Goal: Task Accomplishment & Management: Manage account settings

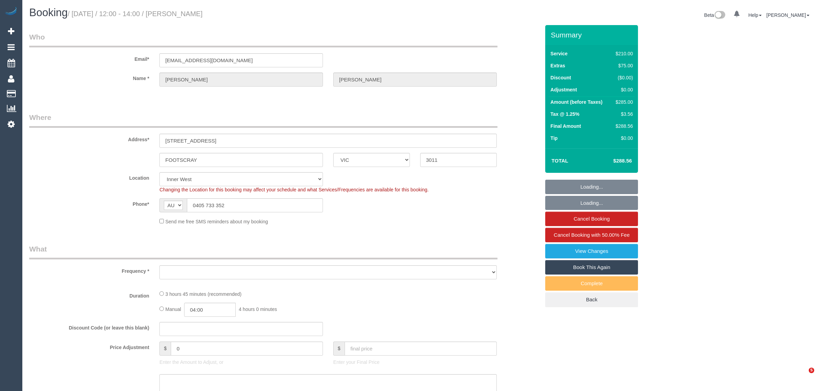
select select "VIC"
select select "number:29"
select select "number:14"
select select "number:18"
select select "number:25"
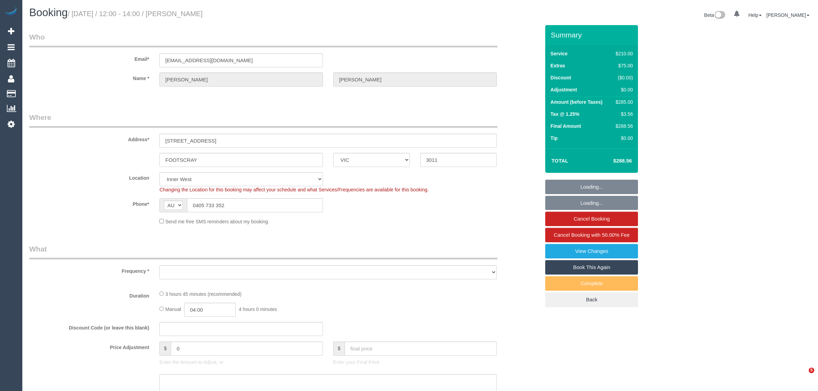
select select "number:13"
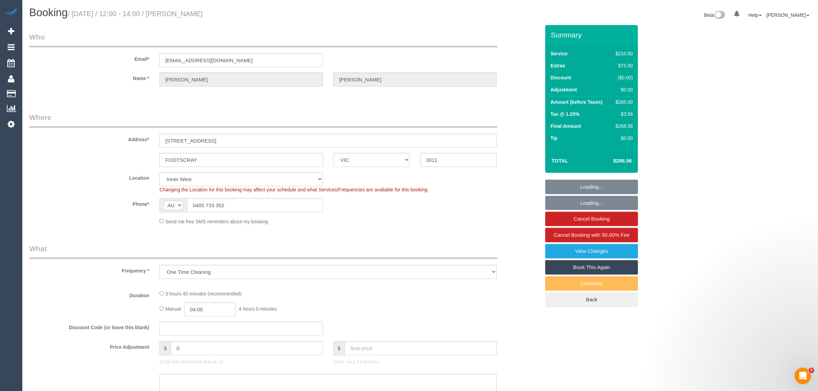
select select "object:1352"
select select "180"
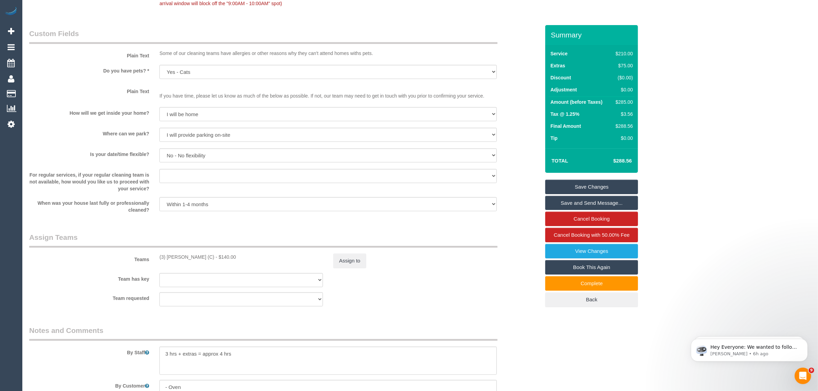
scroll to position [859, 0]
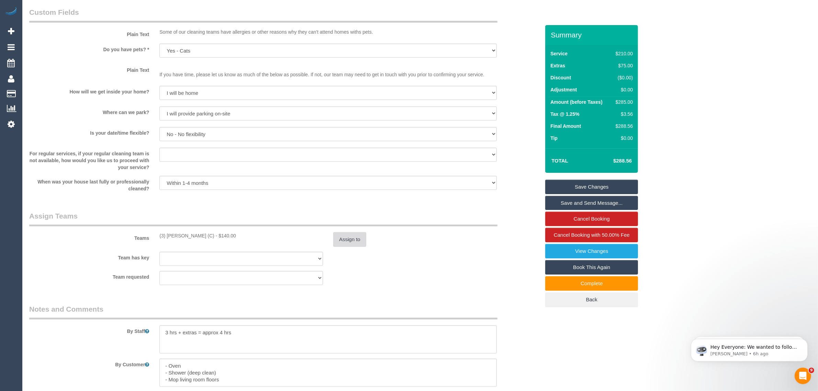
click at [347, 242] on button "Assign to" at bounding box center [349, 239] width 33 height 14
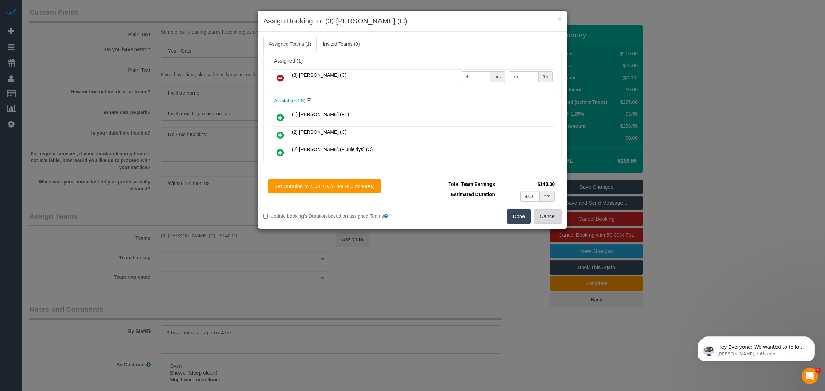
click at [547, 217] on button "Cancel" at bounding box center [548, 216] width 28 height 14
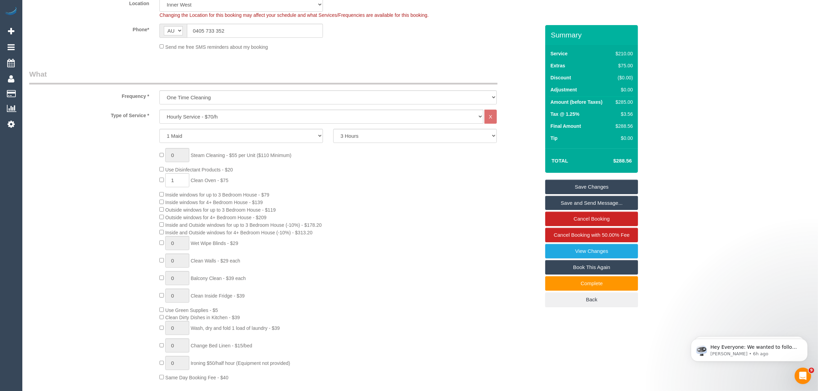
scroll to position [172, 0]
click at [300, 37] on input "0405 733 352" at bounding box center [255, 33] width 136 height 14
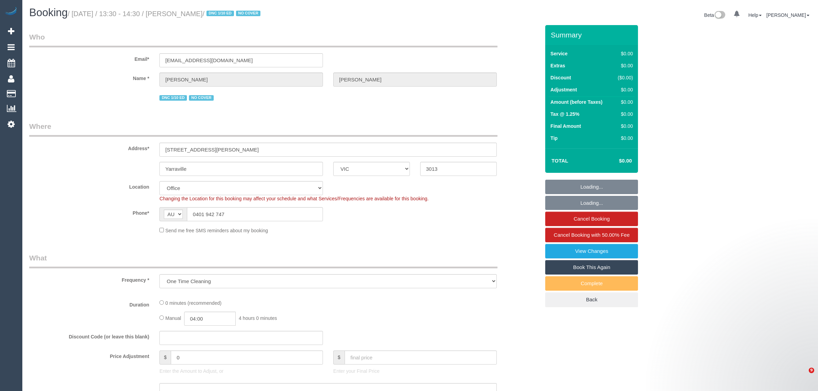
select select "VIC"
select select "number:28"
select select "number:14"
select select "number:19"
select select "number:22"
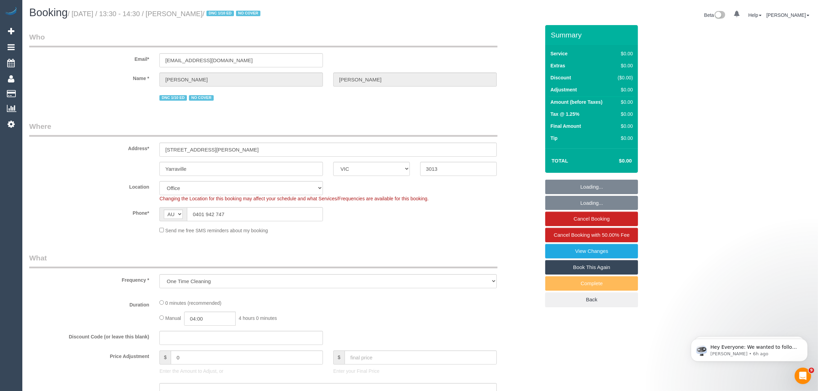
select select "number:34"
select select "number:12"
select select "object:719"
click at [280, 217] on input "0401 942 747" at bounding box center [255, 214] width 136 height 14
select select "string:stripe-pm_1Q6Ued2GScqysDRVN6pIIr3A"
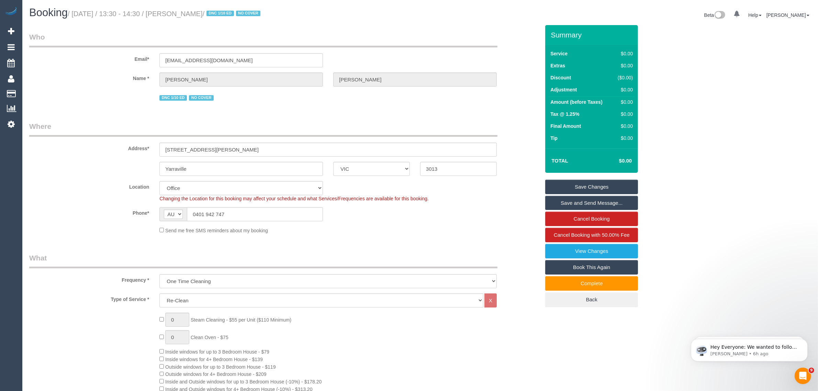
click at [462, 217] on div "Phone* AF AL DZ AD AO AI AQ AG AR AM AW AU AT AZ BS BH BD BB BY BE BZ BJ BM BT …" at bounding box center [284, 214] width 521 height 14
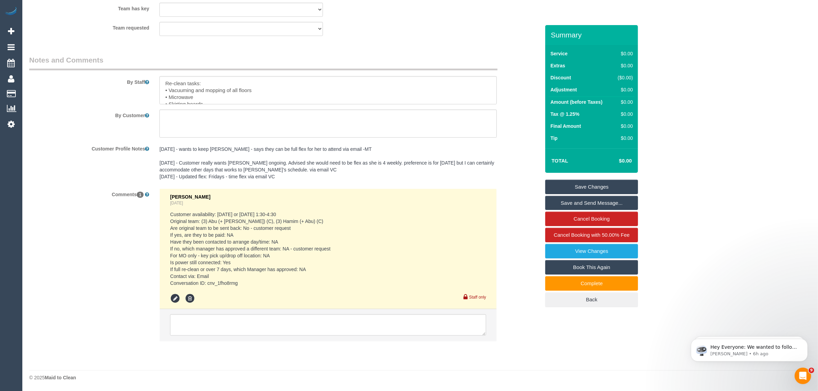
click at [520, 136] on div "By Customer" at bounding box center [284, 124] width 521 height 28
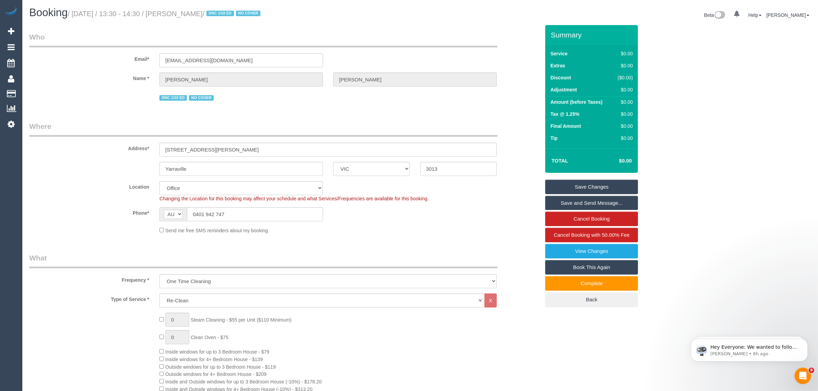
click at [517, 132] on div "Address* 4/5 Jepson Street" at bounding box center [284, 138] width 521 height 35
